Goal: Task Accomplishment & Management: Manage account settings

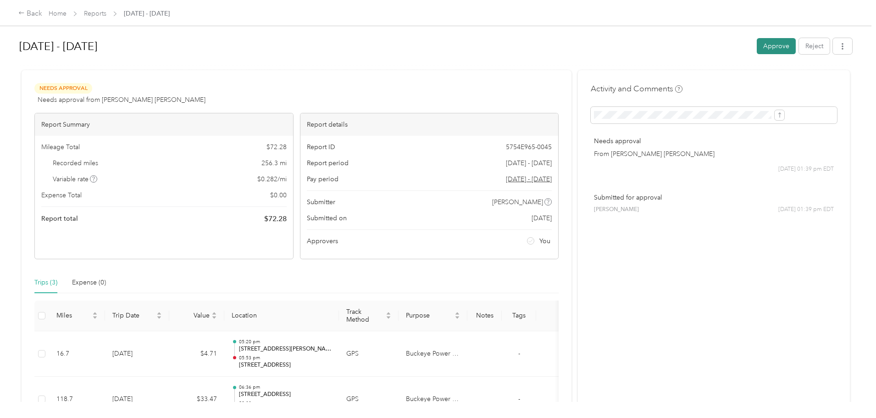
click at [757, 44] on button "Approve" at bounding box center [776, 46] width 39 height 16
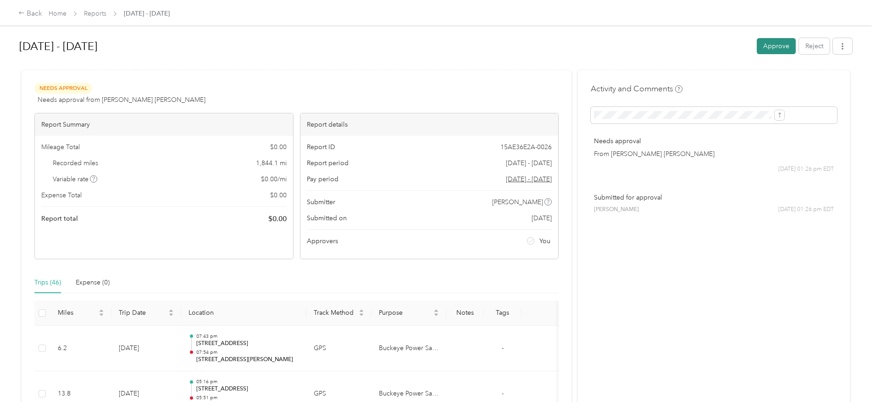
click at [757, 42] on button "Approve" at bounding box center [776, 46] width 39 height 16
